Goal: Navigation & Orientation: Find specific page/section

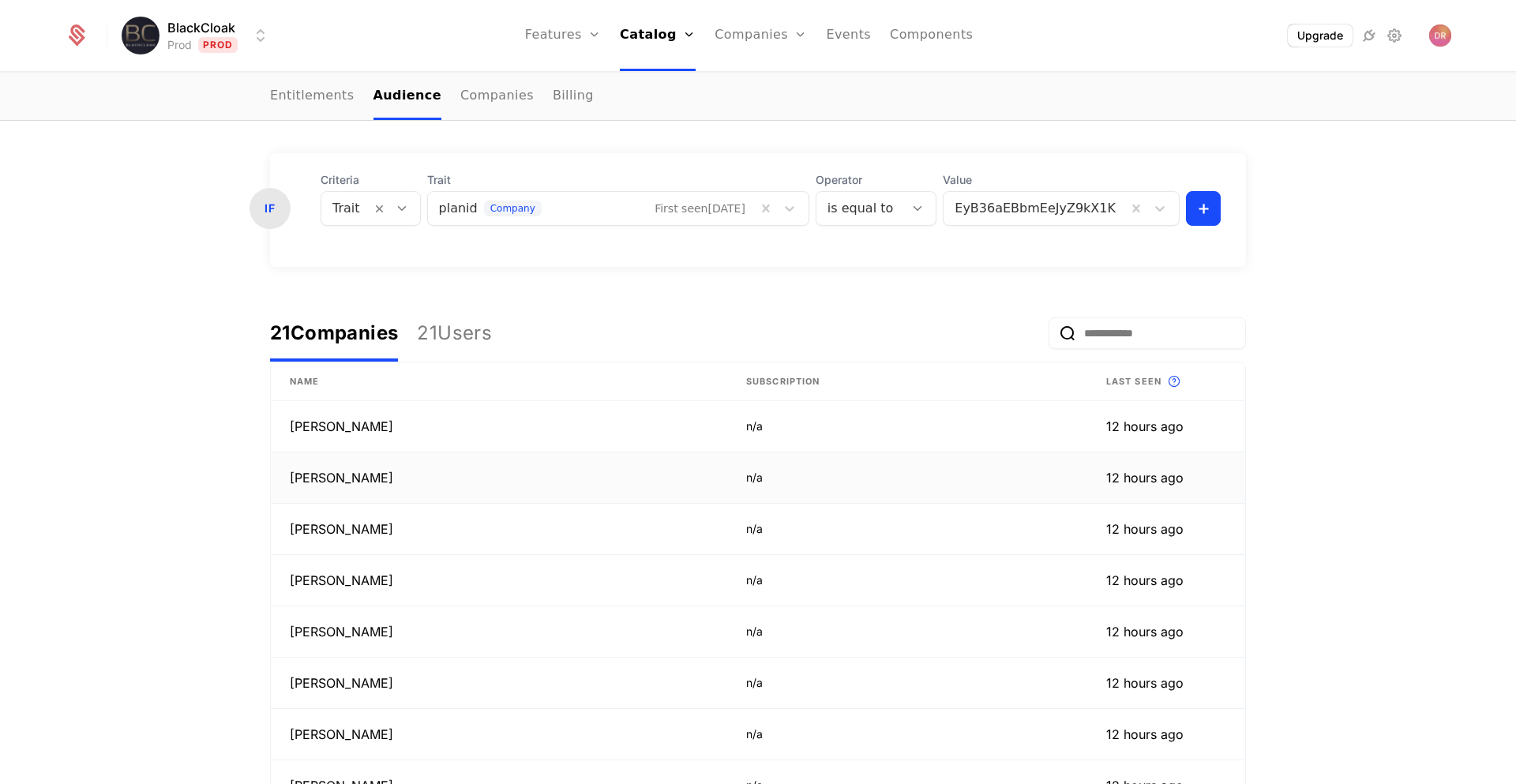
scroll to position [79, 0]
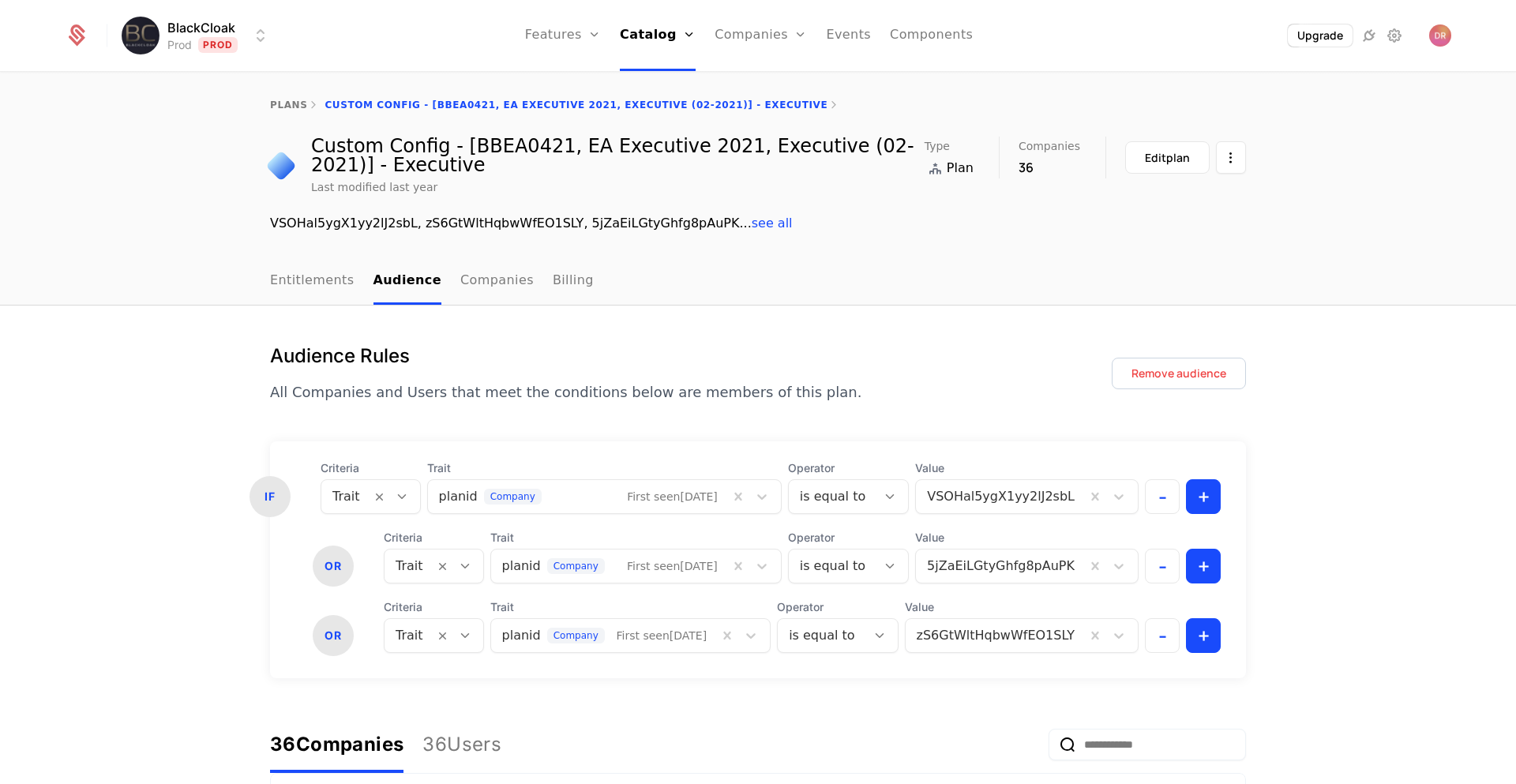
click at [1106, 50] on nav "Features Features Flags Catalog Plans Add Ons Credits Configuration Companies C…" at bounding box center [749, 36] width 934 height 71
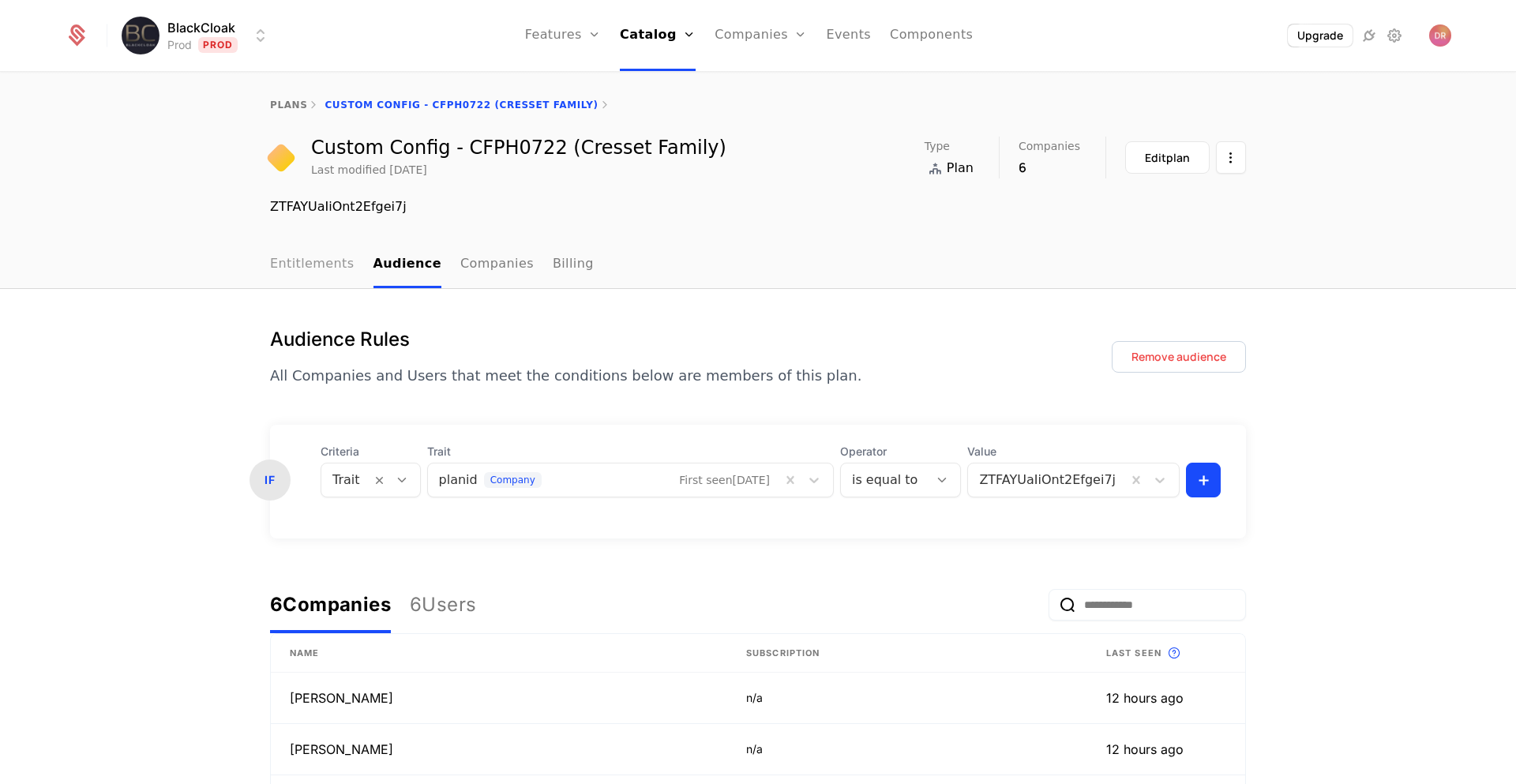
click at [326, 272] on link "Entitlements" at bounding box center [313, 264] width 85 height 47
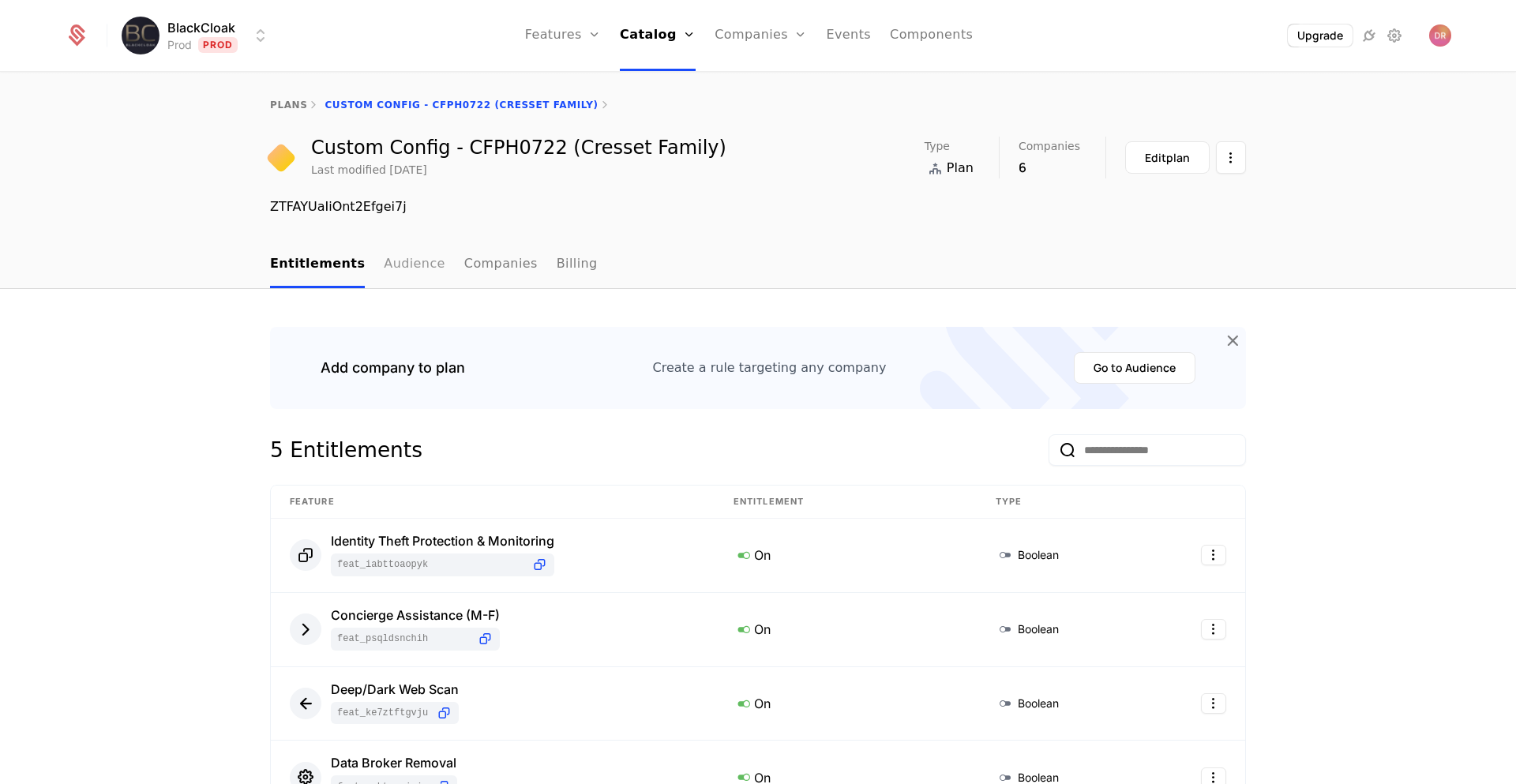
click at [401, 268] on link "Audience" at bounding box center [415, 264] width 62 height 47
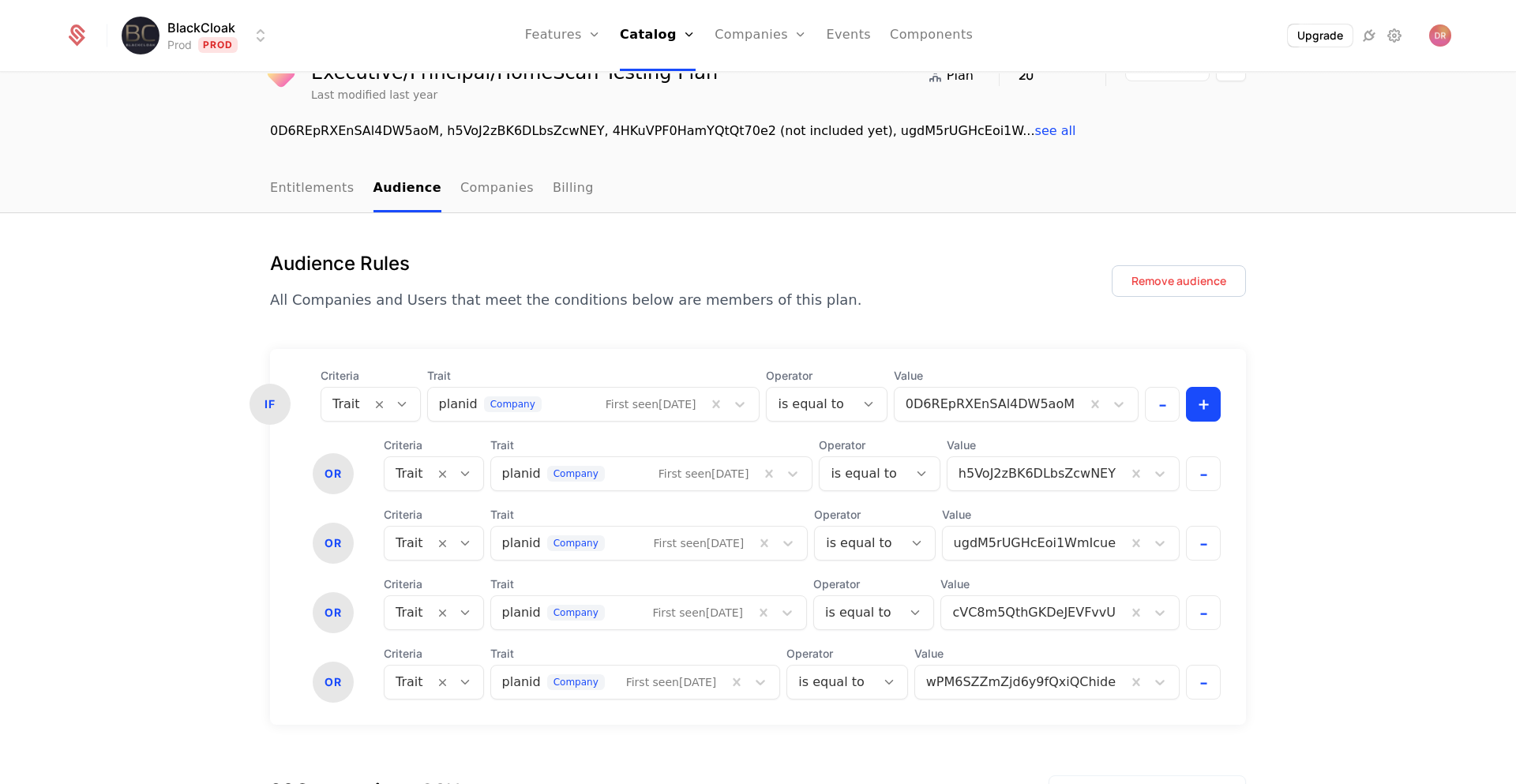
scroll to position [79, 0]
